Goal: Find specific page/section

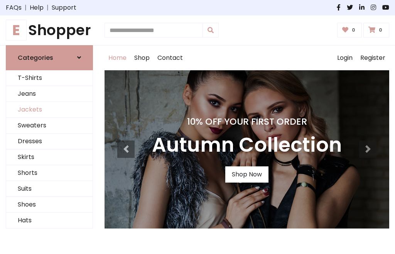
click at [49, 109] on link "Jackets" at bounding box center [49, 110] width 86 height 16
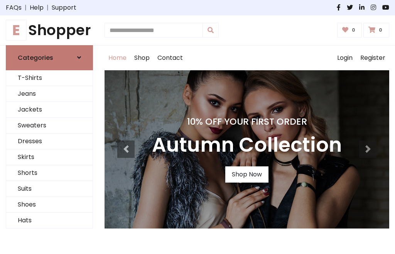
click at [49, 57] on h6 "Categories" at bounding box center [35, 57] width 35 height 7
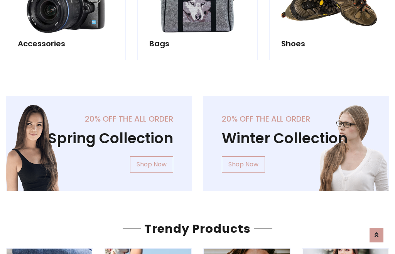
scroll to position [721, 0]
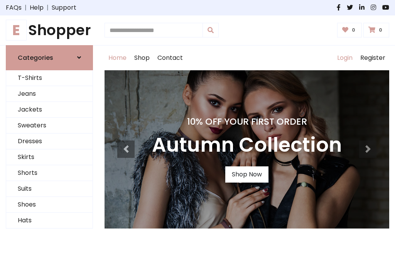
click at [344, 57] on link "Login" at bounding box center [344, 57] width 23 height 25
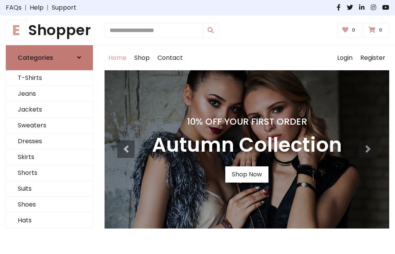
click at [79, 57] on icon at bounding box center [79, 57] width 4 height 6
